Goal: Book appointment/travel/reservation

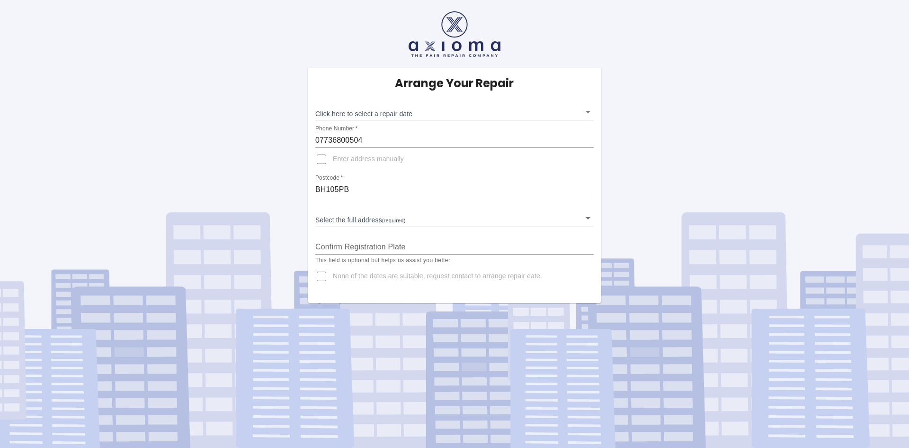
click at [319, 220] on body "Arrange Your Repair Click here to select a repair date ​ Phone Number   * 07736…" at bounding box center [454, 224] width 909 height 448
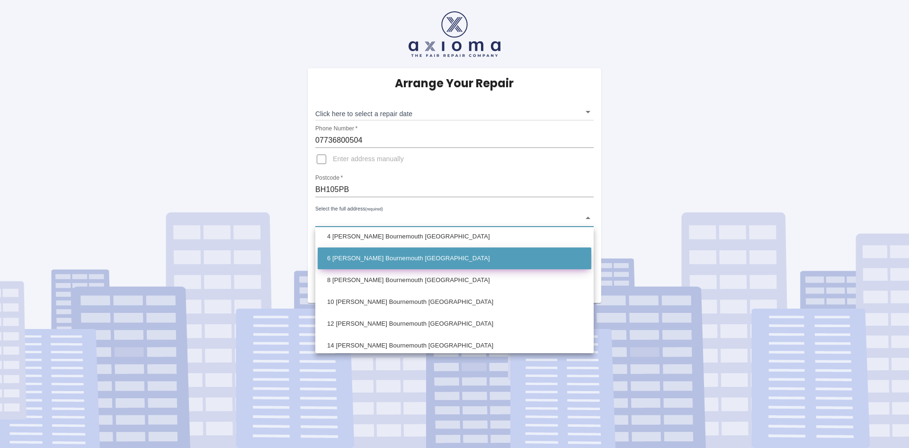
scroll to position [95, 0]
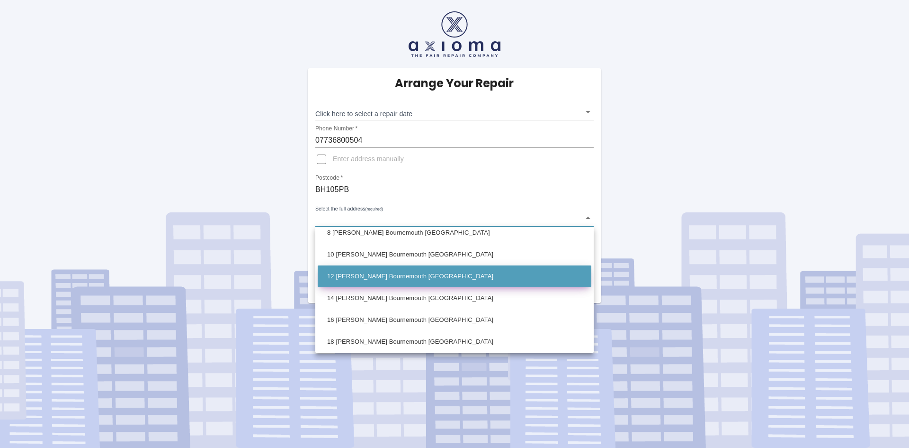
click at [341, 273] on li "12 [PERSON_NAME] Bournemouth [GEOGRAPHIC_DATA]" at bounding box center [455, 276] width 274 height 22
type input "12 [PERSON_NAME] Bournemouth [GEOGRAPHIC_DATA]"
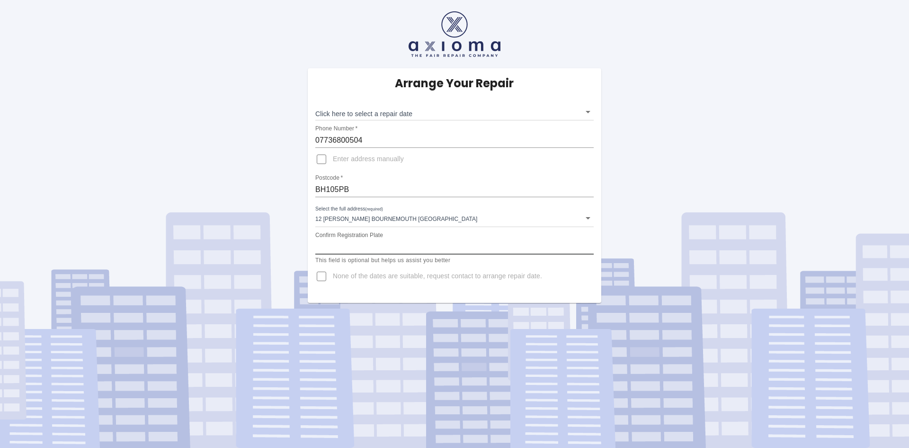
click at [420, 246] on input "Confirm Registration Plate" at bounding box center [454, 246] width 278 height 15
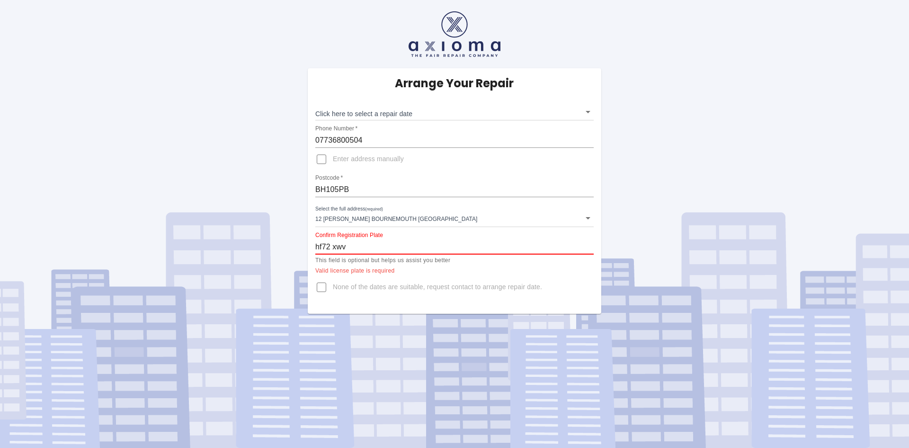
type input "hf72 xwv"
click at [322, 283] on input "None of the dates are suitable, request contact to arrange repair date." at bounding box center [321, 287] width 23 height 23
checkbox input "true"
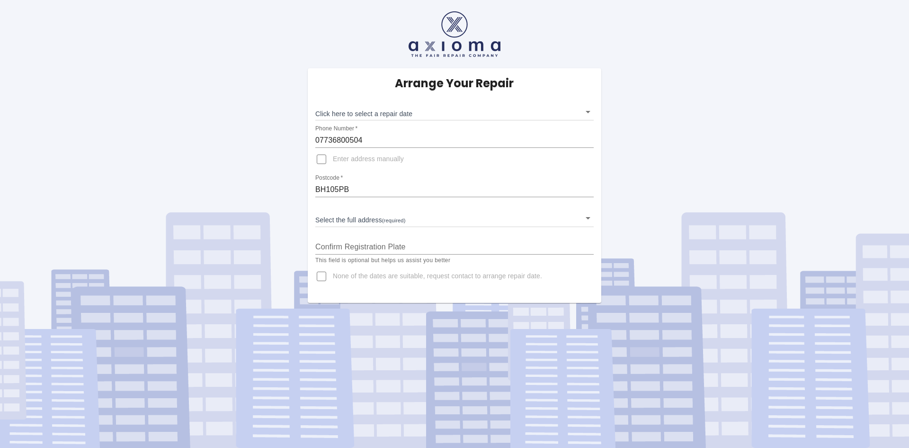
click at [344, 217] on body "Arrange Your Repair Click here to select a repair date ​ Phone Number   * 07736…" at bounding box center [454, 224] width 909 height 448
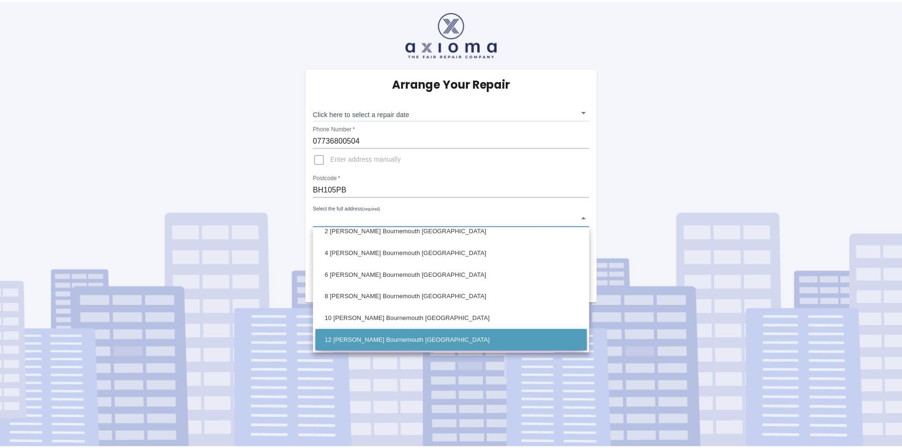
scroll to position [47, 0]
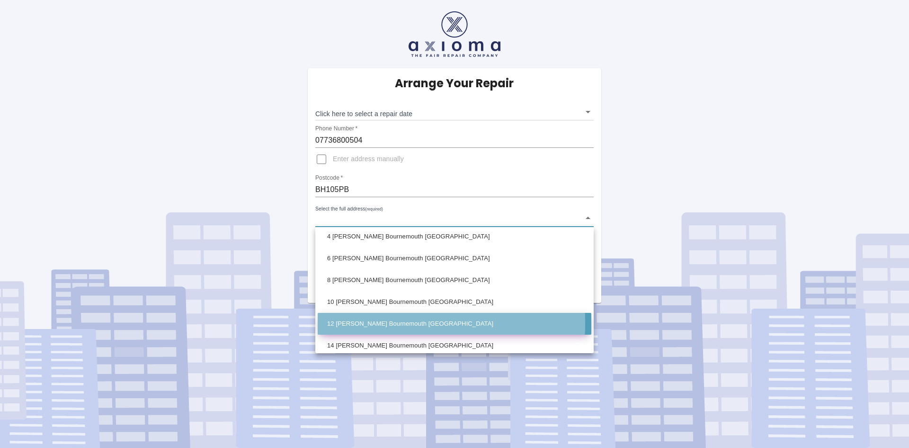
click at [346, 323] on li "12 [PERSON_NAME] Bournemouth [GEOGRAPHIC_DATA]" at bounding box center [455, 324] width 274 height 22
type input "12 [PERSON_NAME] Bournemouth [GEOGRAPHIC_DATA]"
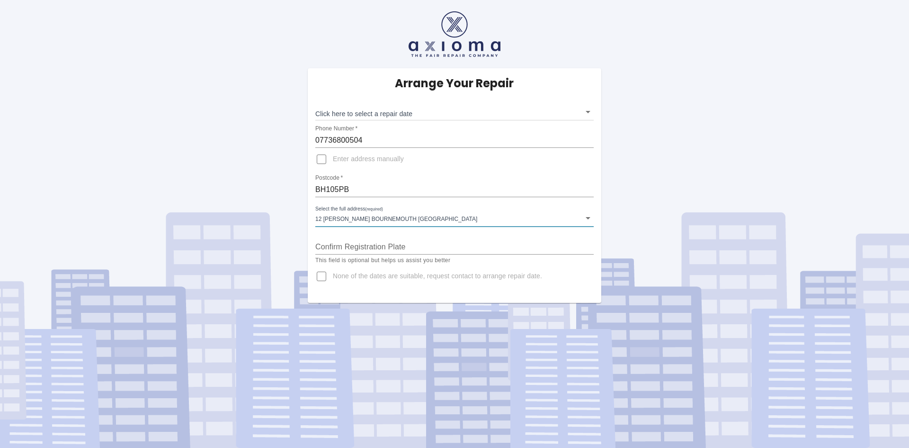
click at [430, 244] on input "Confirm Registration Plate" at bounding box center [454, 246] width 278 height 15
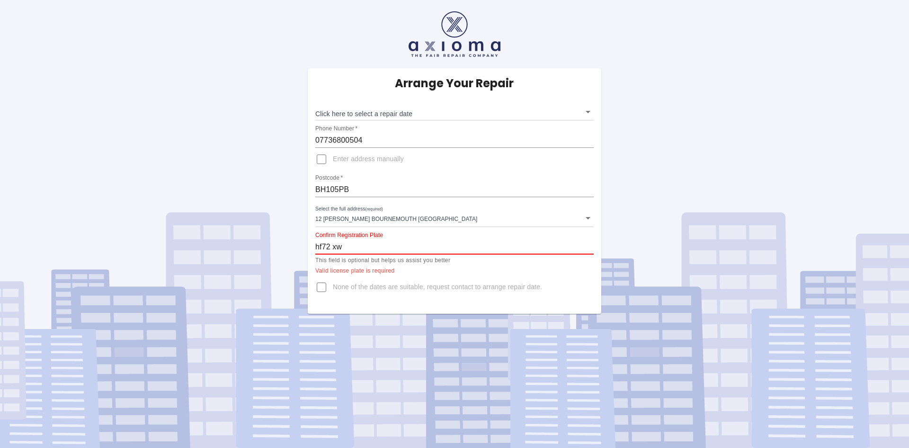
click at [322, 243] on input "hf72 xw" at bounding box center [454, 246] width 278 height 15
click at [345, 248] on input "HF72 xw" at bounding box center [454, 246] width 278 height 15
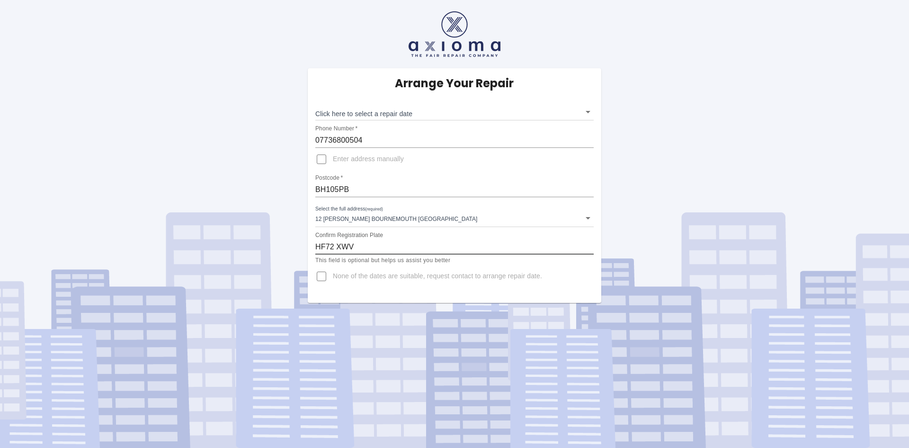
type input "HF72 XWV"
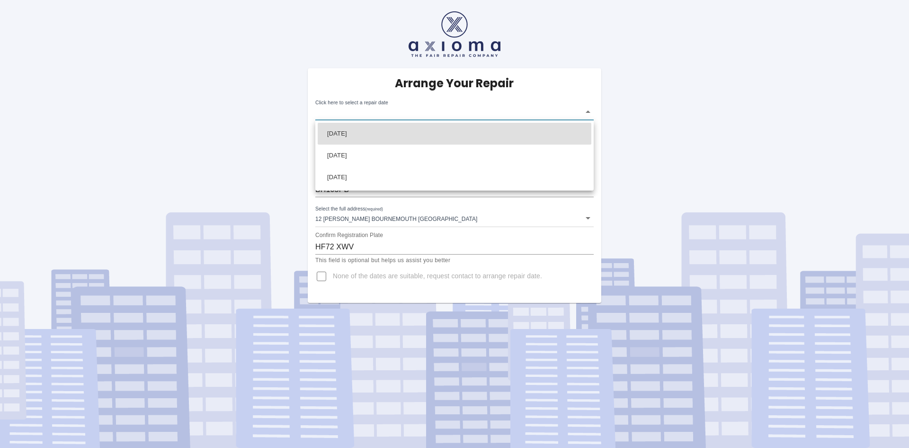
click at [320, 116] on body "Arrange Your Repair Click here to select a repair date ​ Phone Number   * 07736…" at bounding box center [454, 224] width 909 height 448
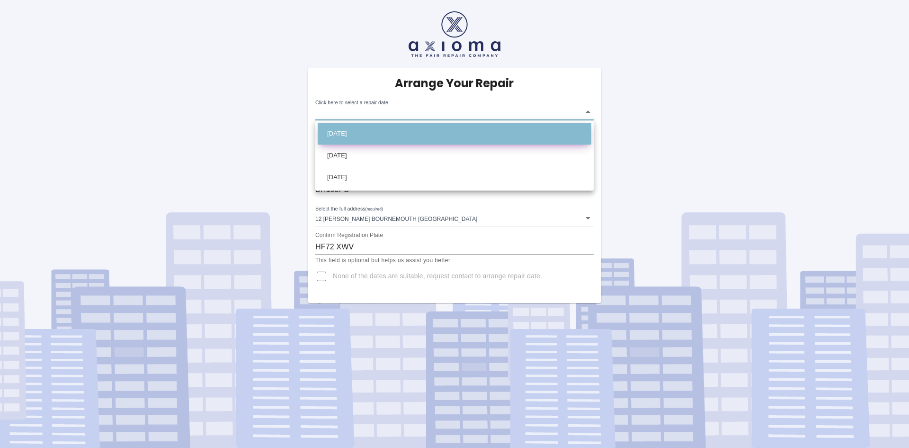
click at [368, 131] on li "Wed Sep 17 2025" at bounding box center [455, 134] width 274 height 22
type input "2025-09-17T00:00:00.000Z"
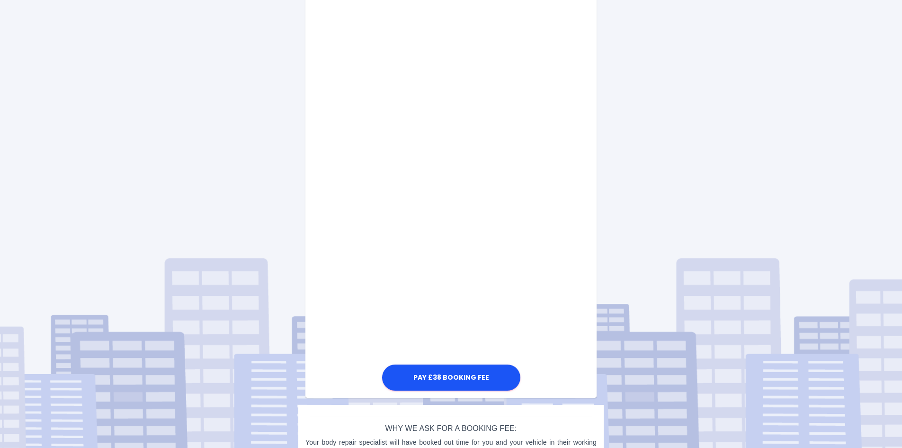
scroll to position [430, 0]
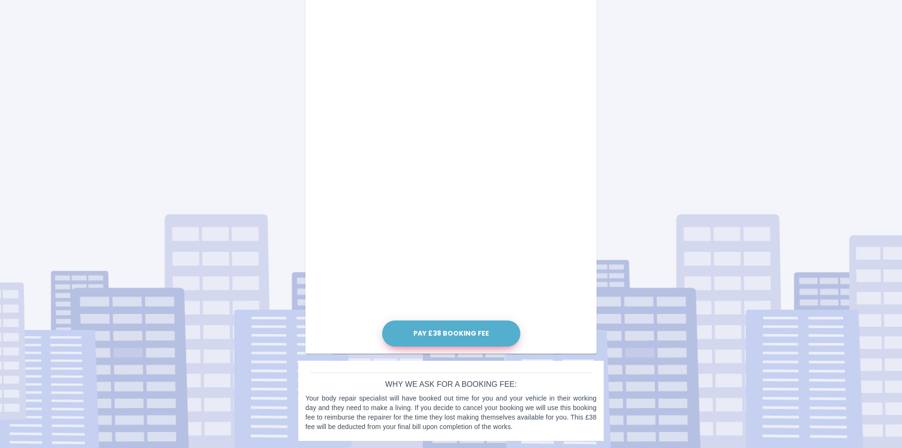
click at [420, 333] on button "Pay £38 Booking Fee" at bounding box center [451, 333] width 138 height 26
